Goal: Navigation & Orientation: Go to known website

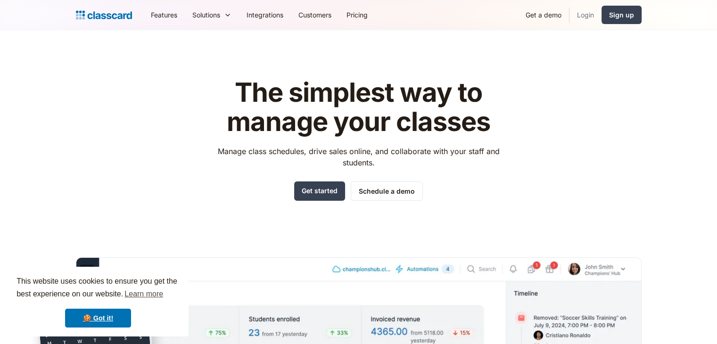
click at [583, 20] on link "Login" at bounding box center [586, 14] width 32 height 21
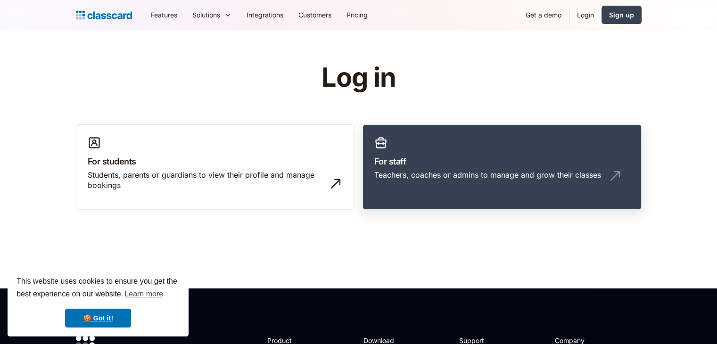
click at [489, 158] on h3 "For staff" at bounding box center [502, 161] width 256 height 13
